Goal: Task Accomplishment & Management: Manage account settings

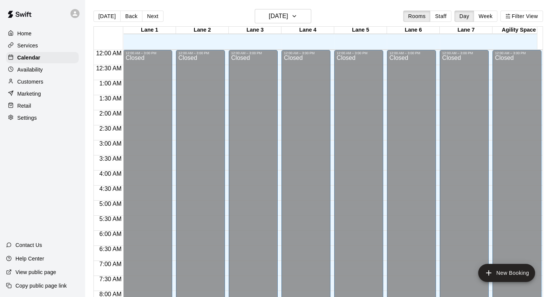
scroll to position [438, 0]
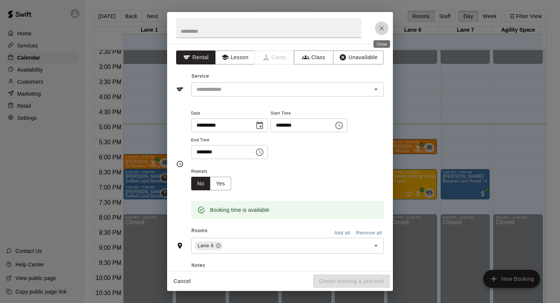
click at [381, 25] on icon "Close" at bounding box center [382, 28] width 8 height 8
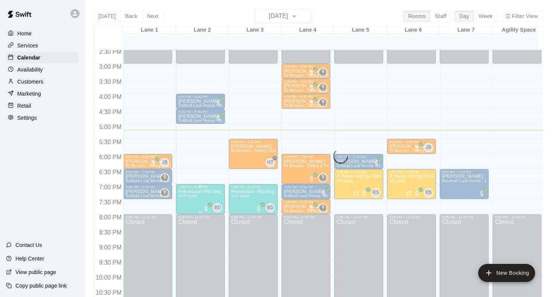
click at [186, 192] on p "Preseason Pitching Clinic (Softball)" at bounding box center [200, 192] width 44 height 0
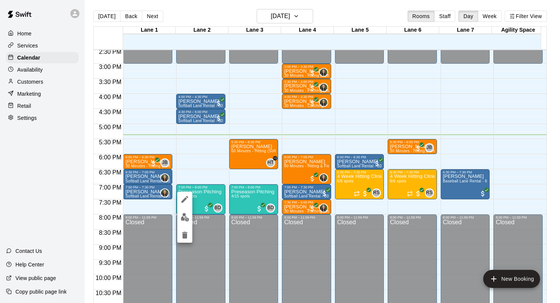
click at [145, 191] on div at bounding box center [280, 151] width 560 height 303
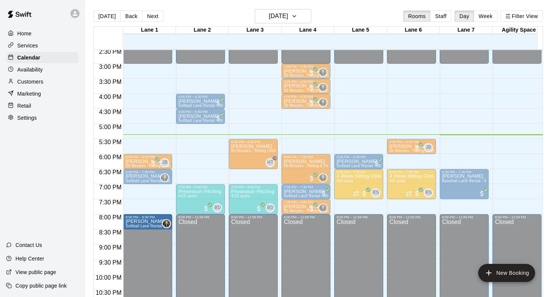
drag, startPoint x: 137, startPoint y: 191, endPoint x: 136, endPoint y: 224, distance: 32.8
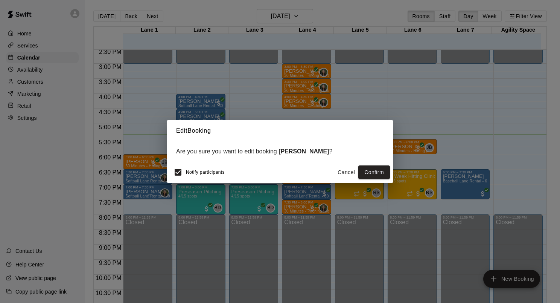
click at [342, 168] on button "Cancel" at bounding box center [346, 172] width 24 height 14
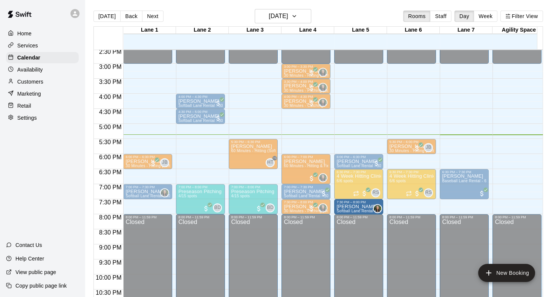
drag, startPoint x: 154, startPoint y: 174, endPoint x: 356, endPoint y: 210, distance: 205.4
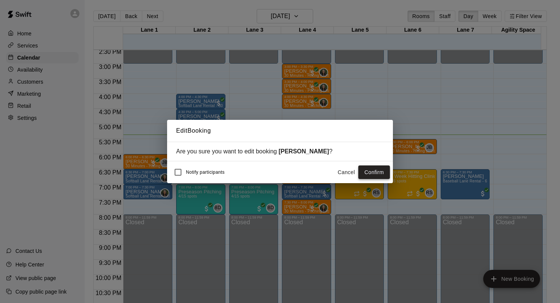
click at [365, 170] on button "Confirm" at bounding box center [374, 172] width 32 height 14
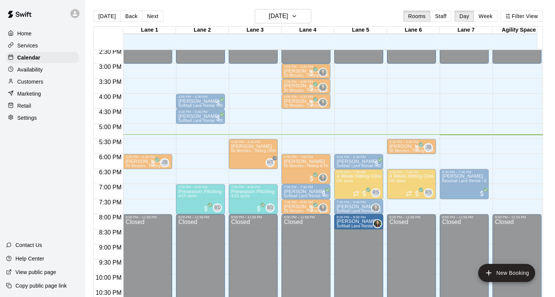
drag, startPoint x: 145, startPoint y: 191, endPoint x: 341, endPoint y: 224, distance: 198.6
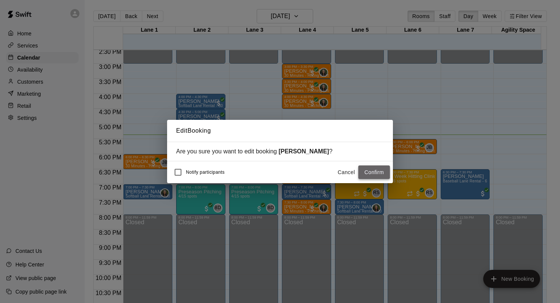
click at [369, 173] on button "Confirm" at bounding box center [374, 172] width 32 height 14
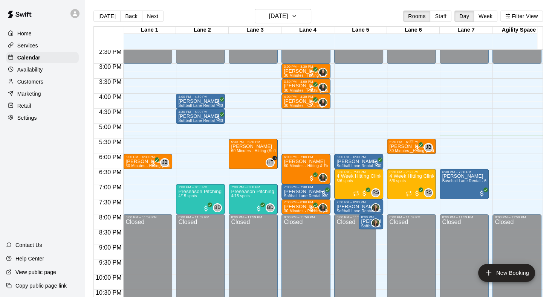
drag, startPoint x: 420, startPoint y: 141, endPoint x: 405, endPoint y: 142, distance: 14.7
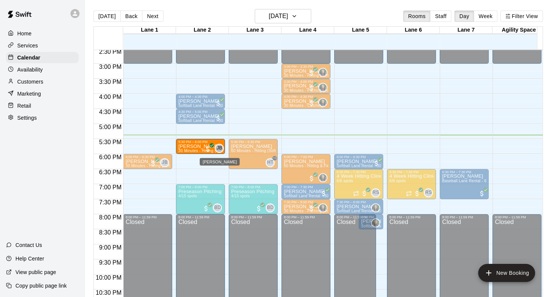
drag, startPoint x: 405, startPoint y: 142, endPoint x: 222, endPoint y: 148, distance: 183.8
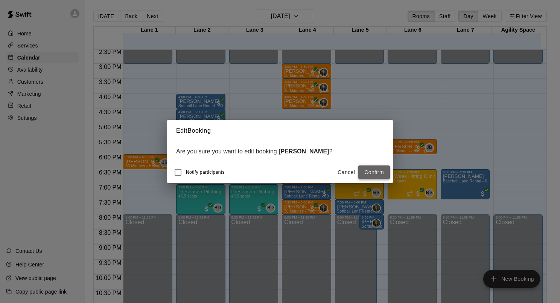
click at [373, 171] on button "Confirm" at bounding box center [374, 172] width 32 height 14
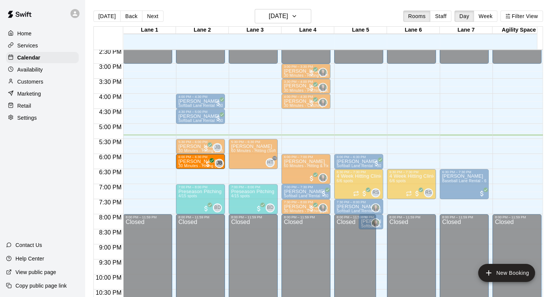
drag, startPoint x: 136, startPoint y: 161, endPoint x: 181, endPoint y: 163, distance: 44.8
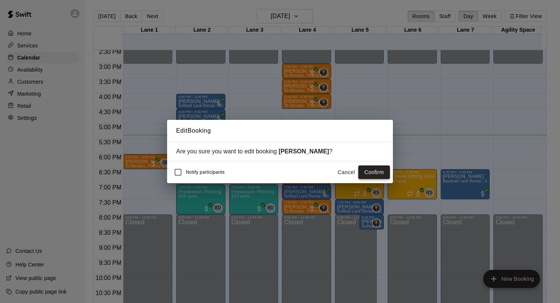
click at [363, 169] on button "Confirm" at bounding box center [374, 172] width 32 height 14
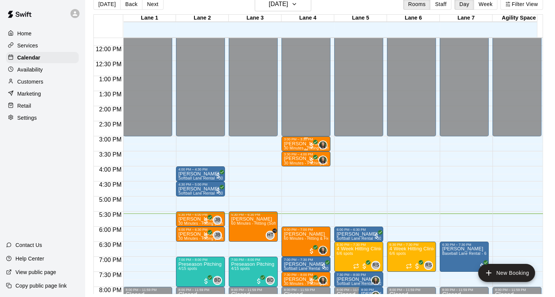
scroll to position [354, 0]
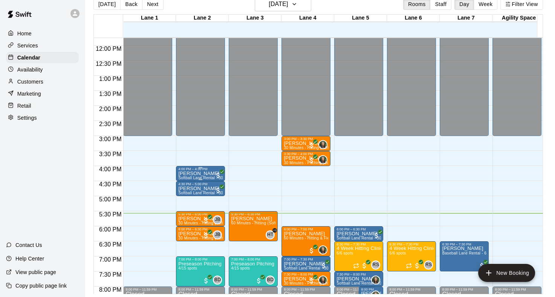
click at [194, 176] on span "Softball Lane Rental - 30 Minutes" at bounding box center [208, 178] width 60 height 4
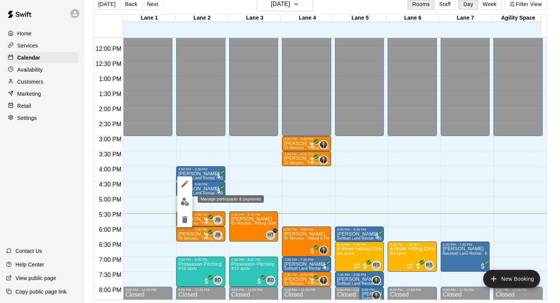
click at [191, 201] on button "edit" at bounding box center [184, 201] width 15 height 15
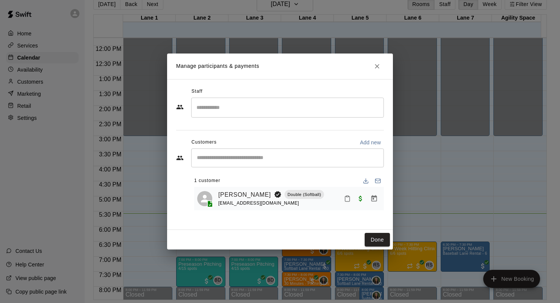
click at [337, 204] on div "[PERSON_NAME] Double (Softball) [EMAIL_ADDRESS][DOMAIN_NAME]" at bounding box center [299, 199] width 163 height 18
click at [348, 199] on icon "Mark attendance" at bounding box center [347, 198] width 7 height 7
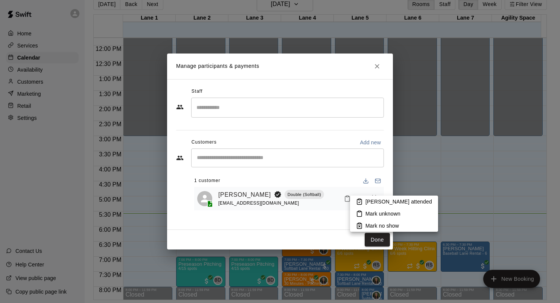
click at [367, 199] on p "[PERSON_NAME] attended" at bounding box center [399, 202] width 67 height 8
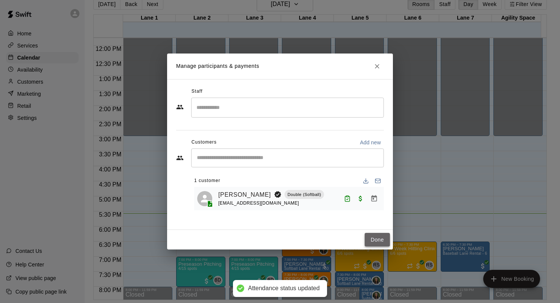
click at [373, 235] on button "Done" at bounding box center [377, 240] width 25 height 14
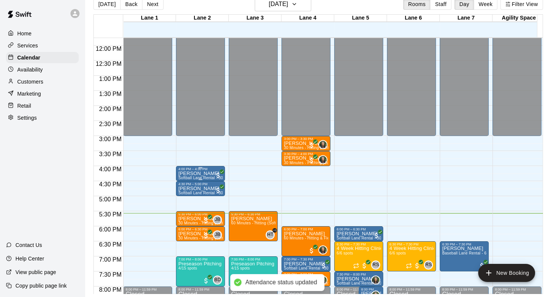
click at [196, 171] on div "4:00 PM – 4:30 PM" at bounding box center [200, 169] width 44 height 4
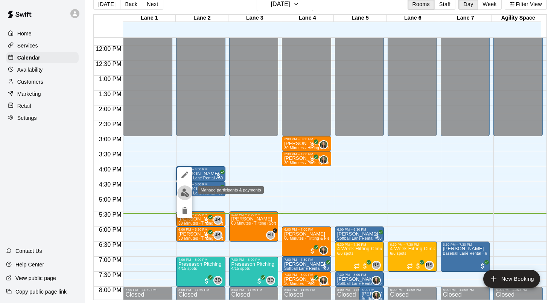
click at [182, 189] on img "edit" at bounding box center [185, 192] width 9 height 9
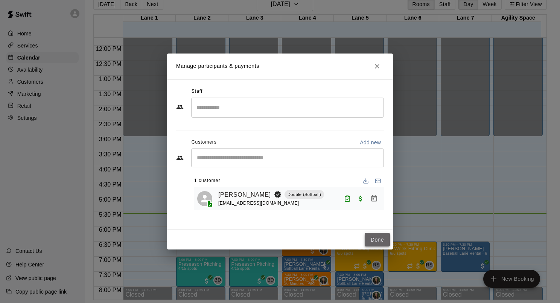
click at [378, 241] on button "Done" at bounding box center [377, 240] width 25 height 14
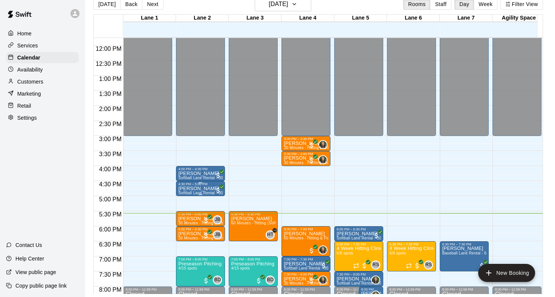
click at [203, 189] on p "[PERSON_NAME]" at bounding box center [200, 189] width 44 height 0
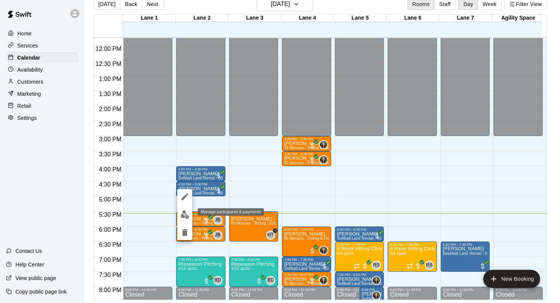
click at [184, 215] on img "edit" at bounding box center [185, 214] width 9 height 9
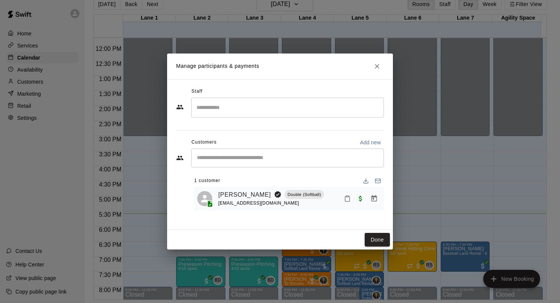
click at [349, 206] on div "[PERSON_NAME] Double (Softball) [EMAIL_ADDRESS][DOMAIN_NAME]" at bounding box center [299, 199] width 163 height 18
click at [348, 201] on icon "Mark attendance" at bounding box center [347, 198] width 7 height 7
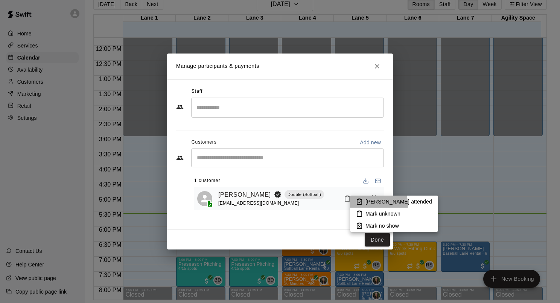
click at [369, 205] on p "[PERSON_NAME] attended" at bounding box center [399, 202] width 67 height 8
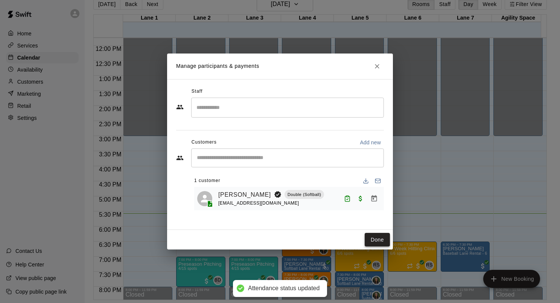
click at [379, 237] on button "Done" at bounding box center [377, 240] width 25 height 14
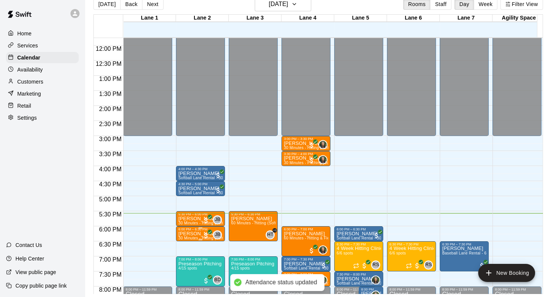
click at [185, 231] on div "6:00 PM – 6:30 PM" at bounding box center [200, 229] width 44 height 4
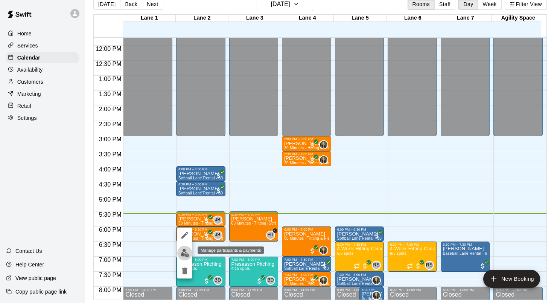
click at [181, 252] on img "edit" at bounding box center [185, 252] width 9 height 9
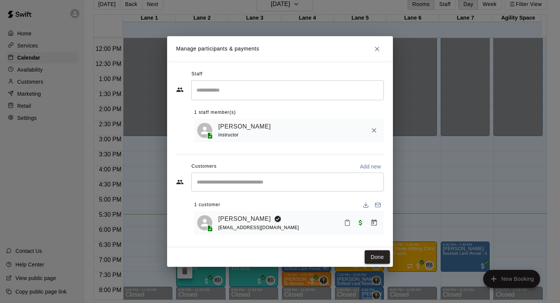
click at [384, 256] on button "Done" at bounding box center [377, 257] width 25 height 14
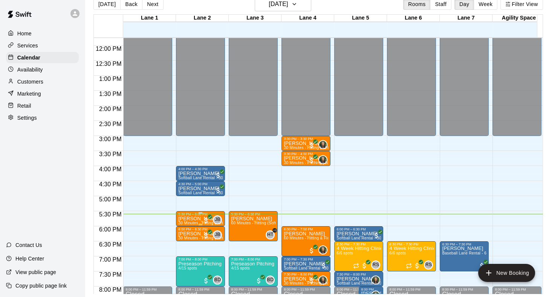
click at [181, 216] on div "5:30 PM – 6:00 PM" at bounding box center [200, 214] width 44 height 4
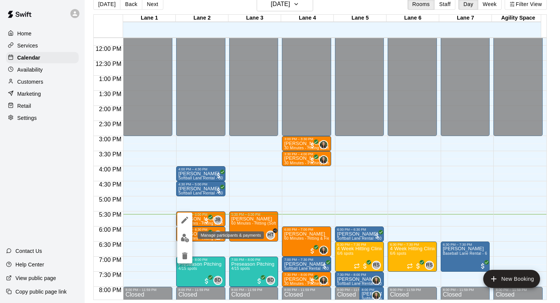
click at [182, 237] on img "edit" at bounding box center [185, 237] width 9 height 9
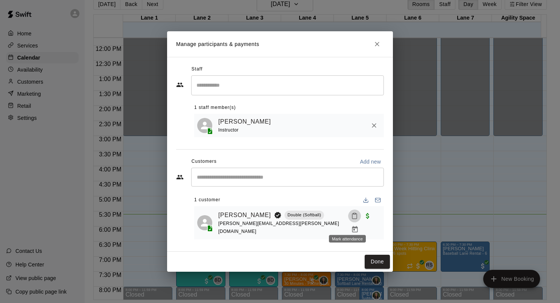
click at [351, 219] on icon "Mark attendance" at bounding box center [354, 215] width 7 height 7
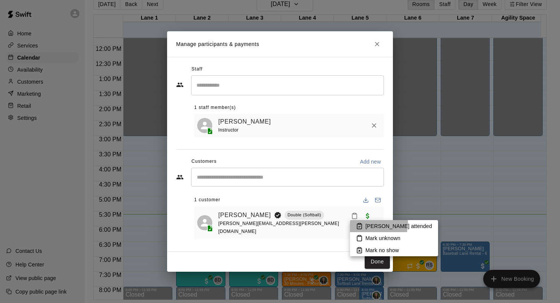
click at [363, 223] on li "[PERSON_NAME] attended" at bounding box center [394, 226] width 88 height 12
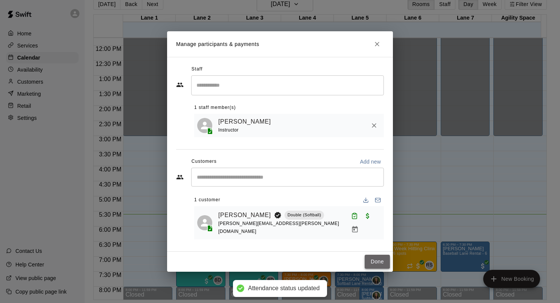
click at [372, 255] on button "Done" at bounding box center [377, 262] width 25 height 14
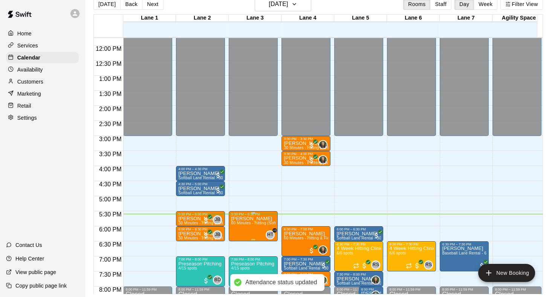
click at [262, 219] on p "[PERSON_NAME]" at bounding box center [253, 219] width 44 height 0
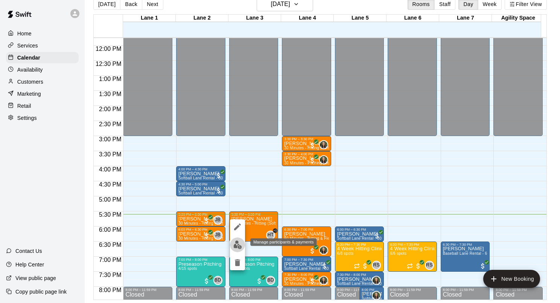
click at [238, 244] on img "edit" at bounding box center [237, 244] width 9 height 9
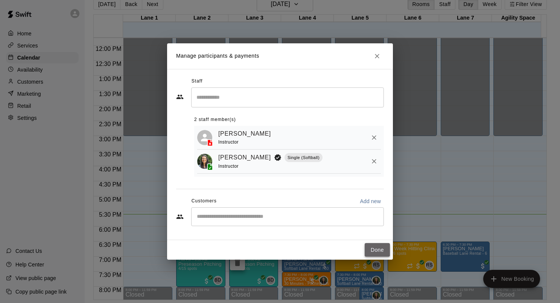
click at [375, 251] on button "Done" at bounding box center [377, 250] width 25 height 14
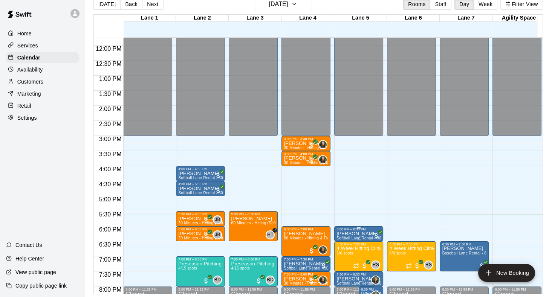
click at [355, 227] on div at bounding box center [358, 227] width 44 height 1
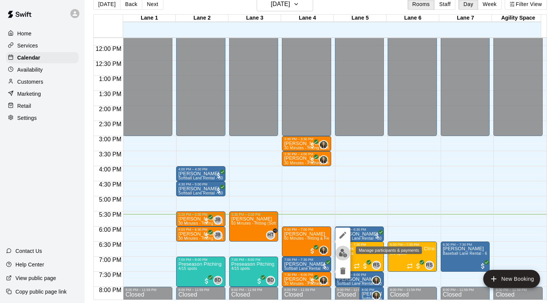
click at [341, 250] on img "edit" at bounding box center [343, 252] width 9 height 9
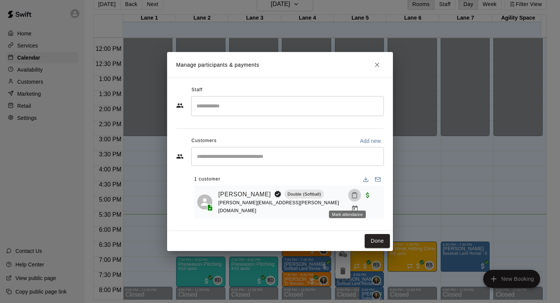
click at [351, 198] on icon "Mark attendance" at bounding box center [354, 195] width 7 height 7
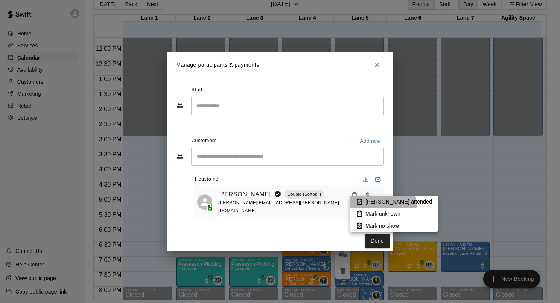
click at [383, 205] on p "[PERSON_NAME] attended" at bounding box center [399, 202] width 67 height 8
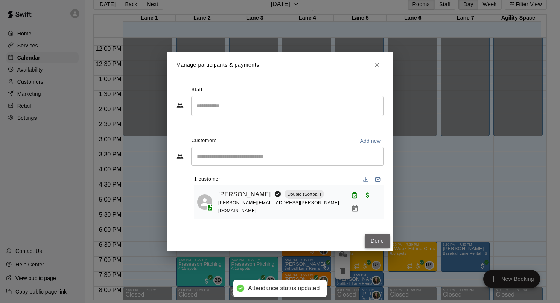
click at [383, 239] on button "Done" at bounding box center [377, 241] width 25 height 14
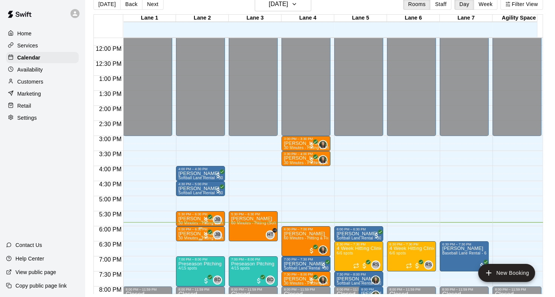
click at [198, 234] on p "[PERSON_NAME]" at bounding box center [200, 234] width 44 height 0
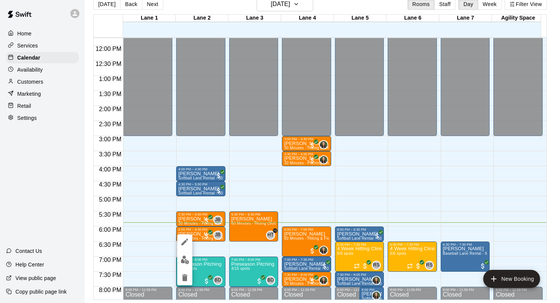
click at [184, 254] on button "edit" at bounding box center [184, 259] width 15 height 15
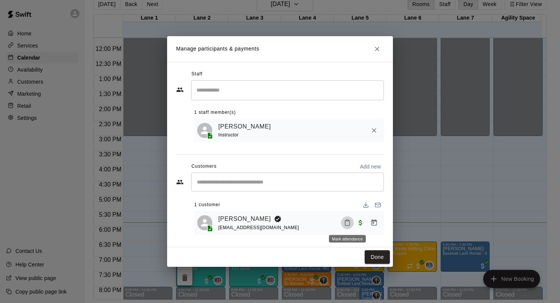
click at [348, 221] on icon "Mark attendance" at bounding box center [347, 222] width 7 height 7
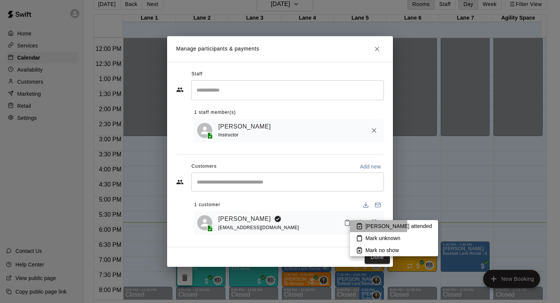
click at [378, 226] on p "[PERSON_NAME] attended" at bounding box center [399, 226] width 67 height 8
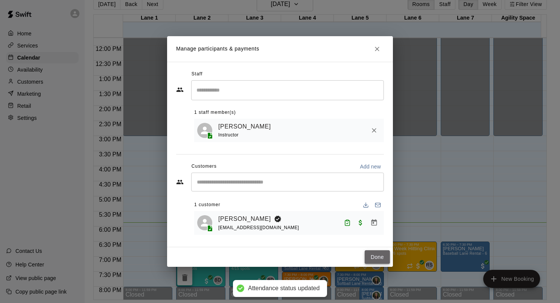
click at [380, 259] on button "Done" at bounding box center [377, 257] width 25 height 14
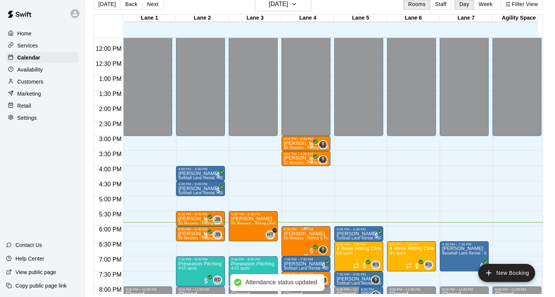
click at [298, 234] on p "[PERSON_NAME]" at bounding box center [306, 234] width 44 height 0
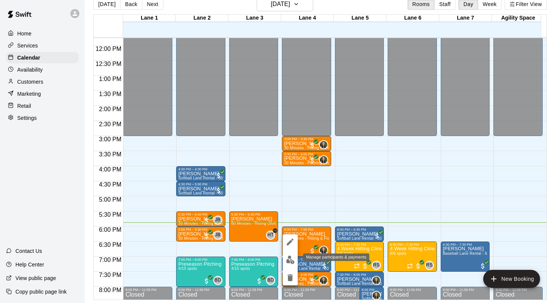
click at [290, 252] on button "edit" at bounding box center [290, 259] width 15 height 15
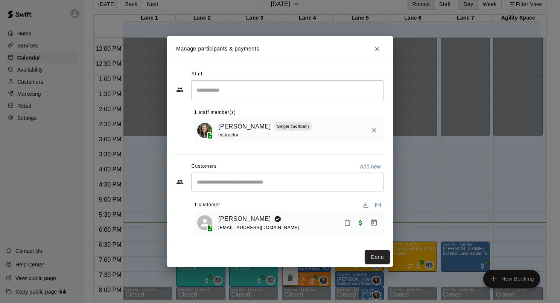
click at [349, 222] on icon "Mark attendance" at bounding box center [347, 222] width 5 height 5
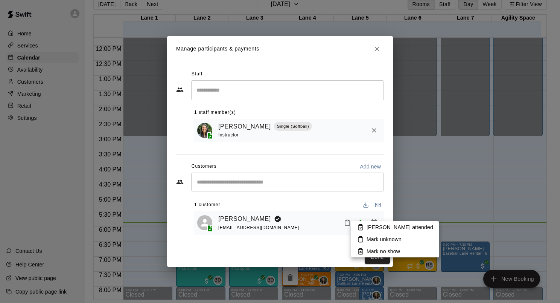
click at [364, 227] on li "[PERSON_NAME] attended" at bounding box center [395, 227] width 88 height 12
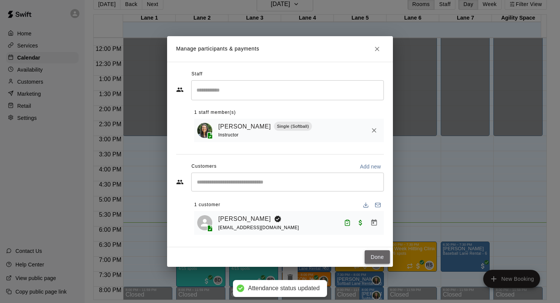
click at [378, 253] on button "Done" at bounding box center [377, 257] width 25 height 14
